Goal: Task Accomplishment & Management: Manage account settings

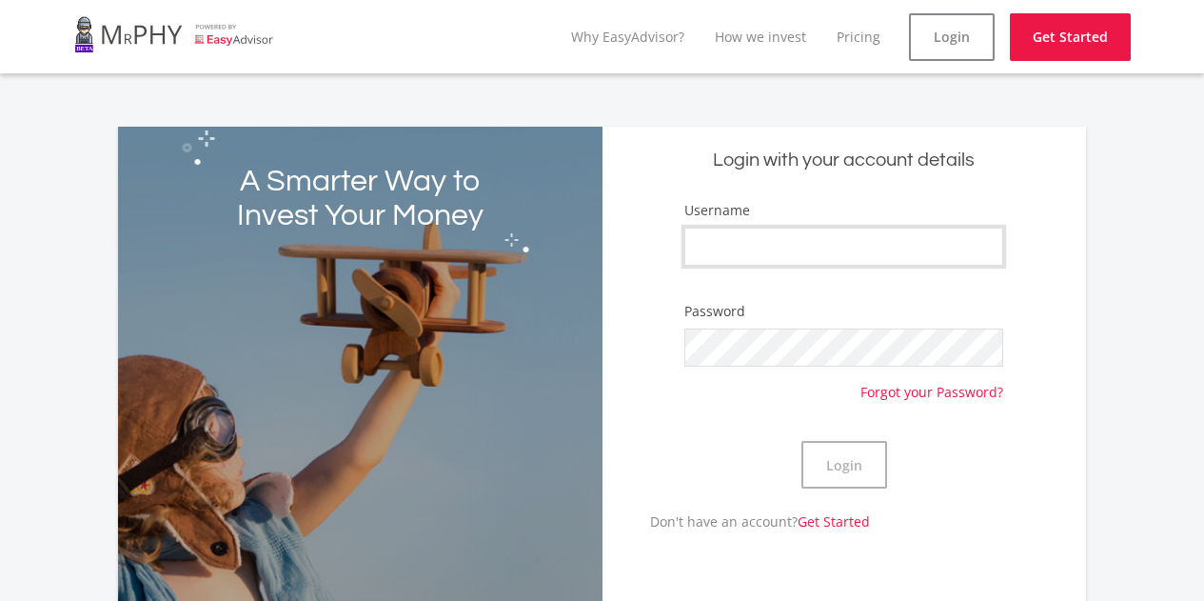
click at [740, 243] on input "Username" at bounding box center [844, 247] width 319 height 38
type input "Mountainrock"
click at [863, 468] on button "Login" at bounding box center [845, 465] width 86 height 48
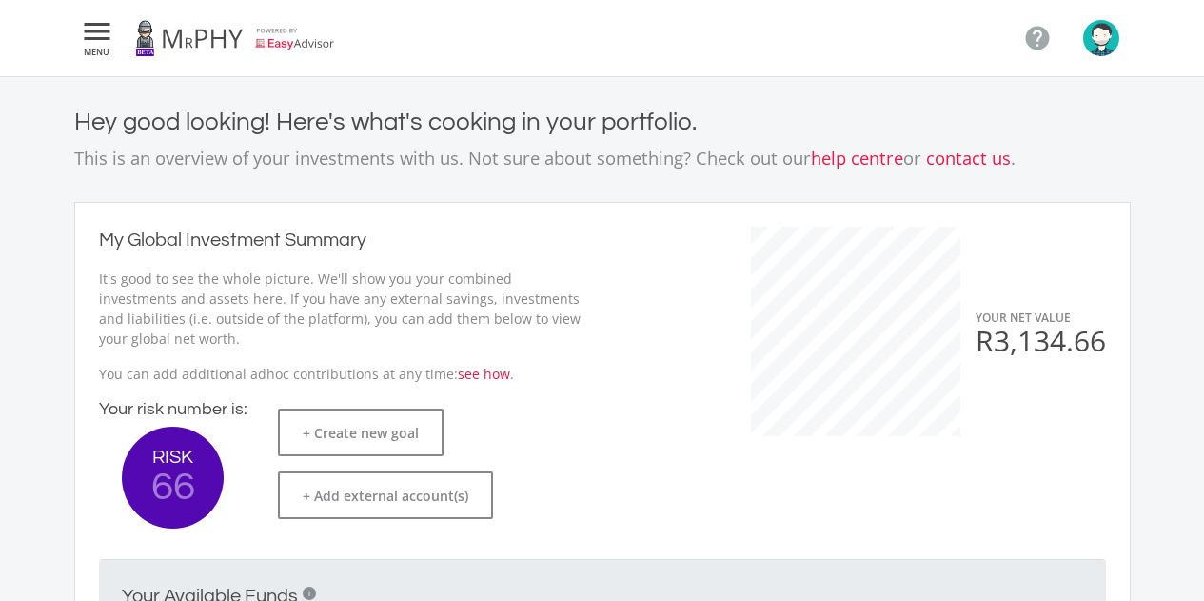
click at [99, 31] on icon "" at bounding box center [97, 31] width 34 height 23
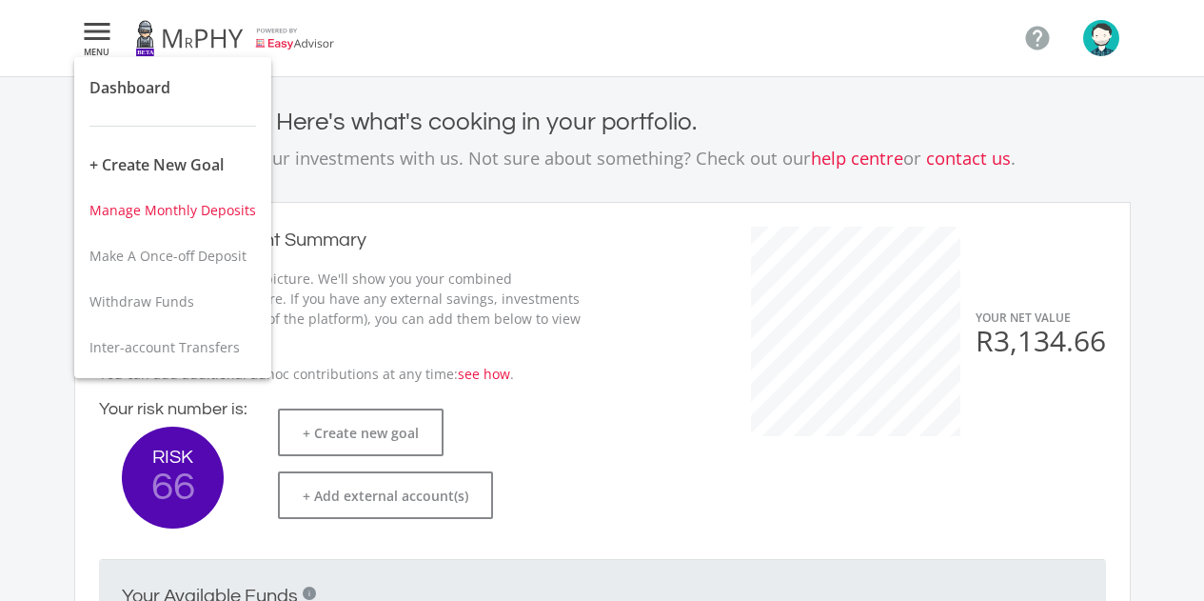
click at [195, 218] on span "Manage Monthly Deposits" at bounding box center [172, 210] width 167 height 18
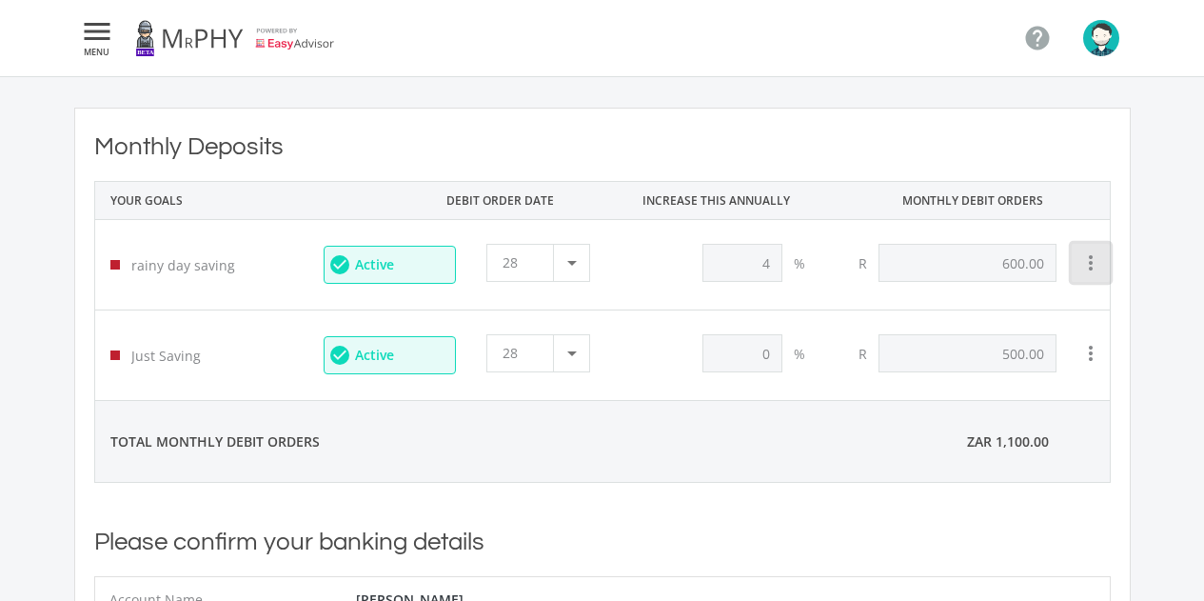
click at [1089, 265] on icon "more_vert" at bounding box center [1091, 262] width 23 height 23
click at [996, 272] on div at bounding box center [602, 300] width 1204 height 601
click at [228, 264] on p "rainy day saving" at bounding box center [212, 265] width 162 height 20
click at [579, 270] on div at bounding box center [571, 263] width 36 height 36
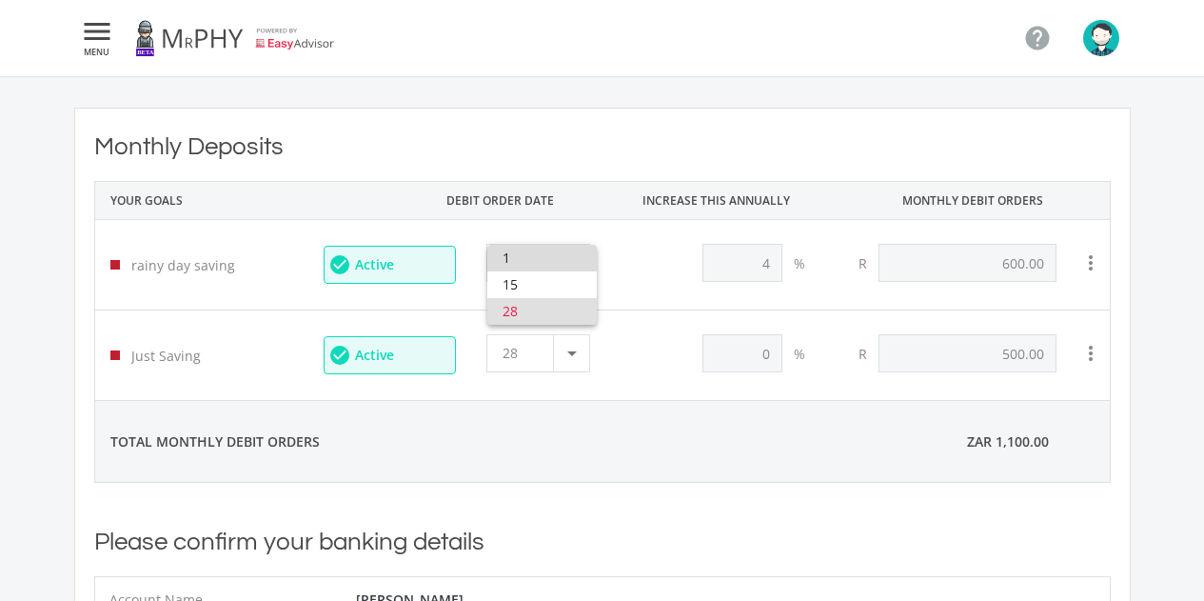
click at [579, 270] on span "1" at bounding box center [542, 258] width 79 height 27
click at [578, 261] on div at bounding box center [571, 263] width 36 height 36
click at [558, 313] on span "28" at bounding box center [542, 311] width 79 height 27
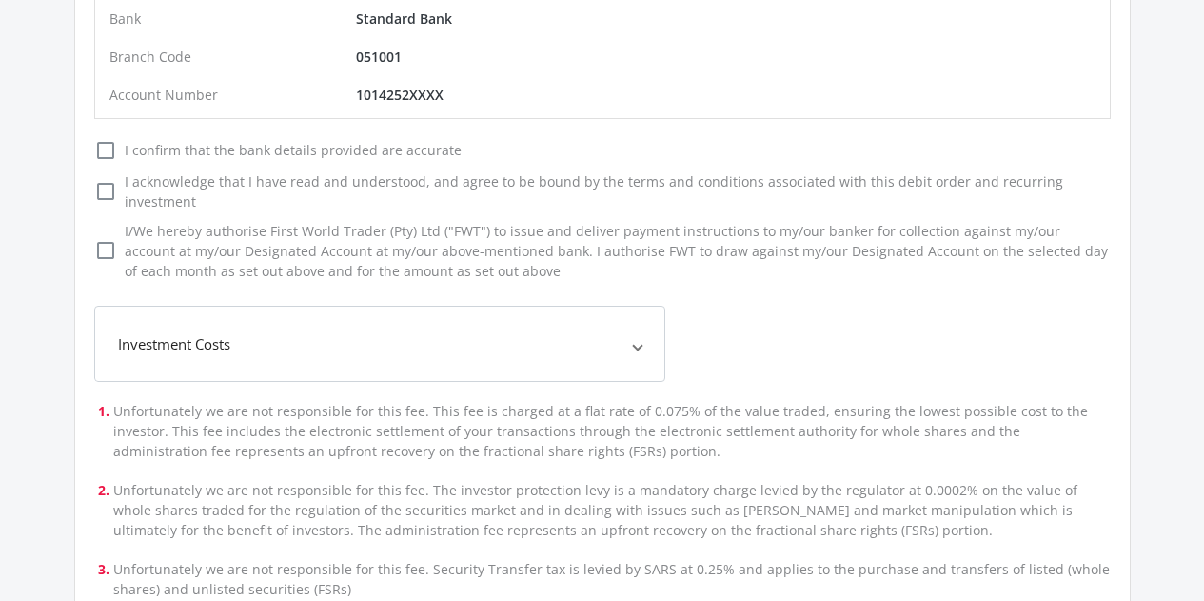
scroll to position [857, 0]
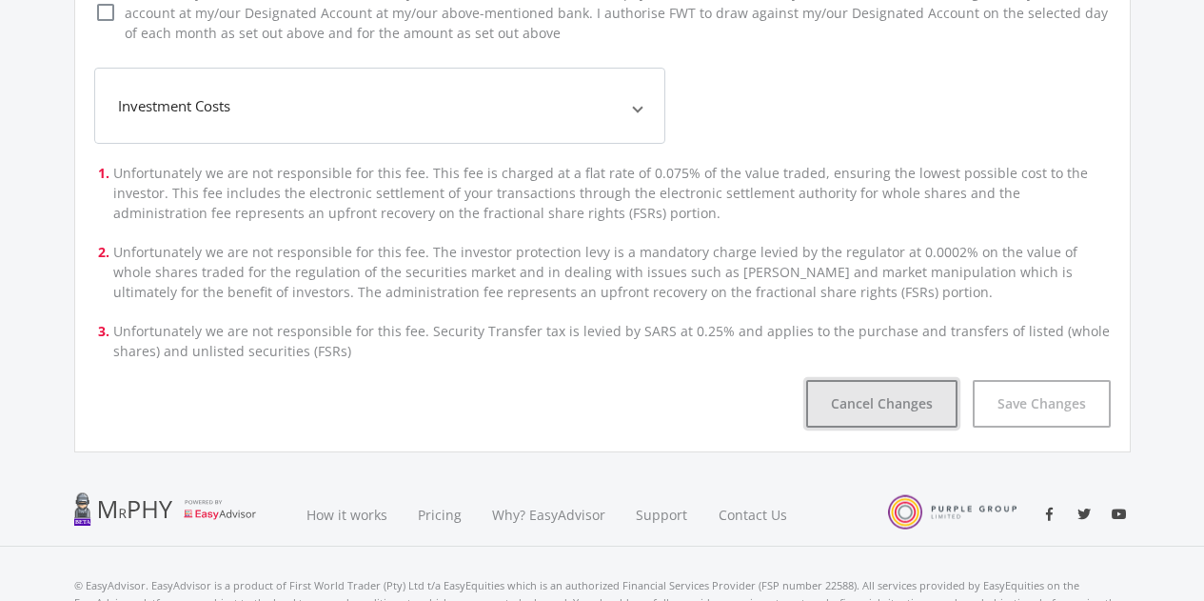
click at [904, 392] on button "Cancel Changes" at bounding box center [881, 404] width 151 height 48
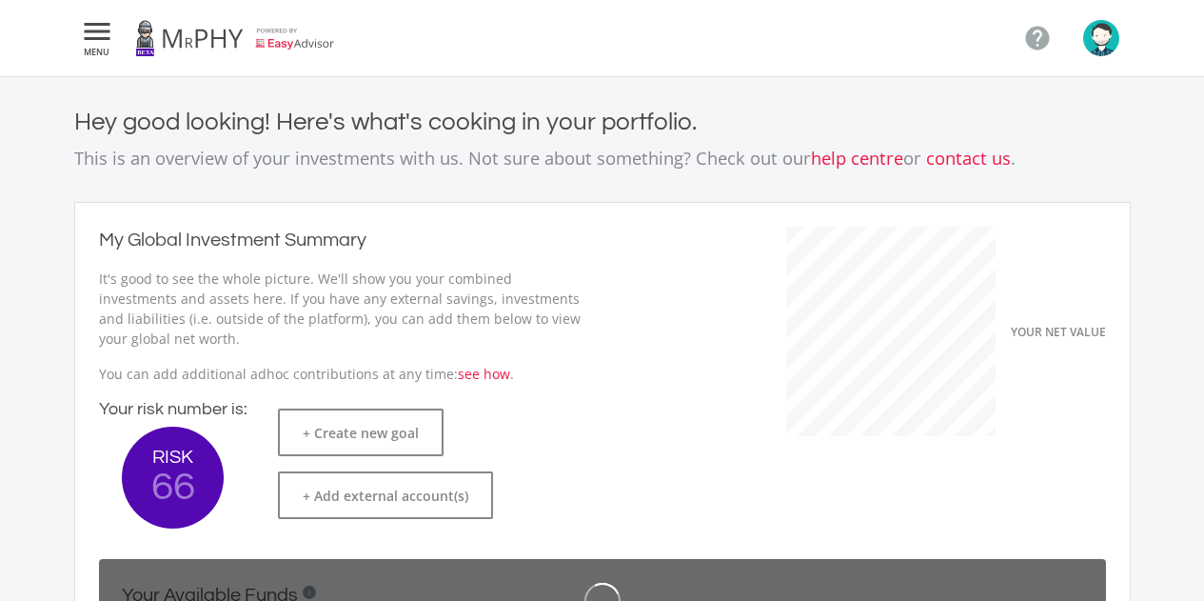
scroll to position [302, 523]
